Goal: Information Seeking & Learning: Find specific fact

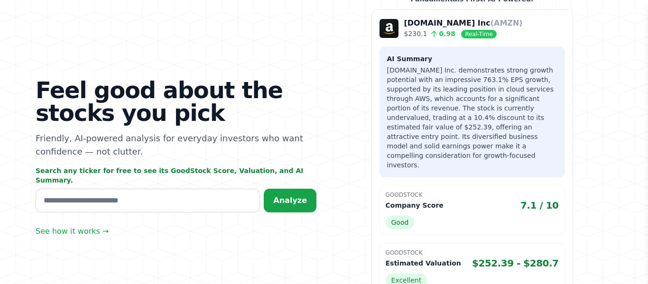
scroll to position [133, 0]
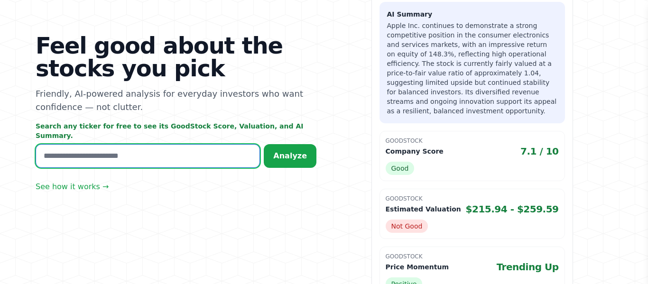
click at [64, 152] on input "text" at bounding box center [148, 156] width 224 height 24
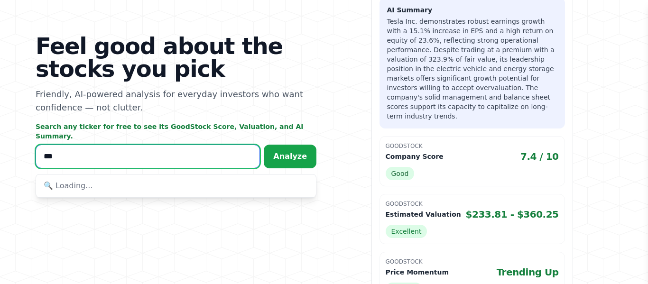
scroll to position [138, 0]
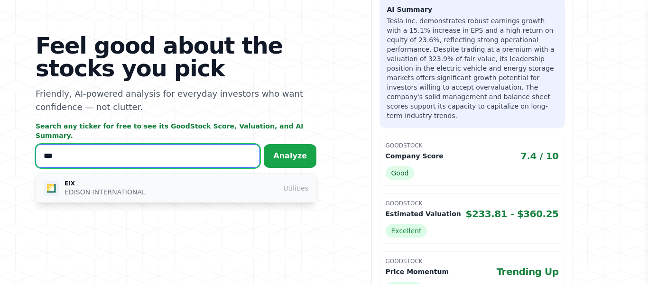
type input "***"
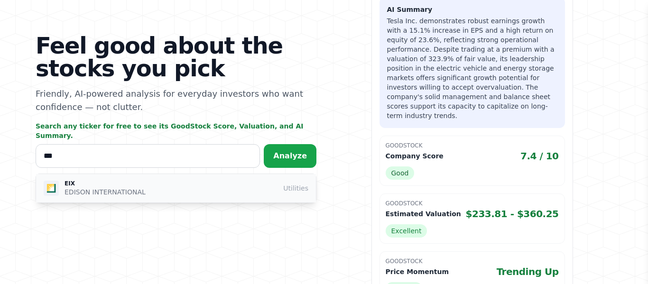
click at [72, 187] on p "EDISON INTERNATIONAL" at bounding box center [105, 191] width 81 height 9
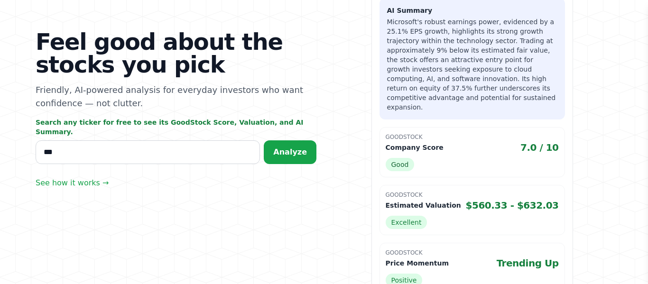
scroll to position [134, 0]
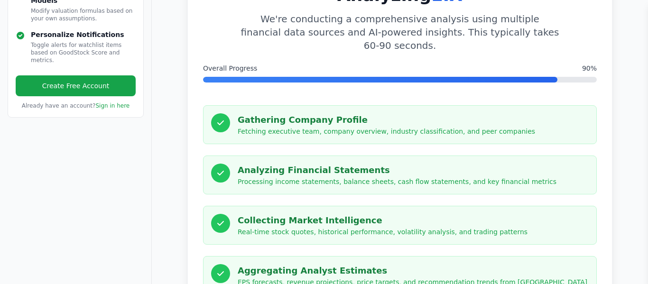
scroll to position [152, 0]
